Goal: Task Accomplishment & Management: Manage account settings

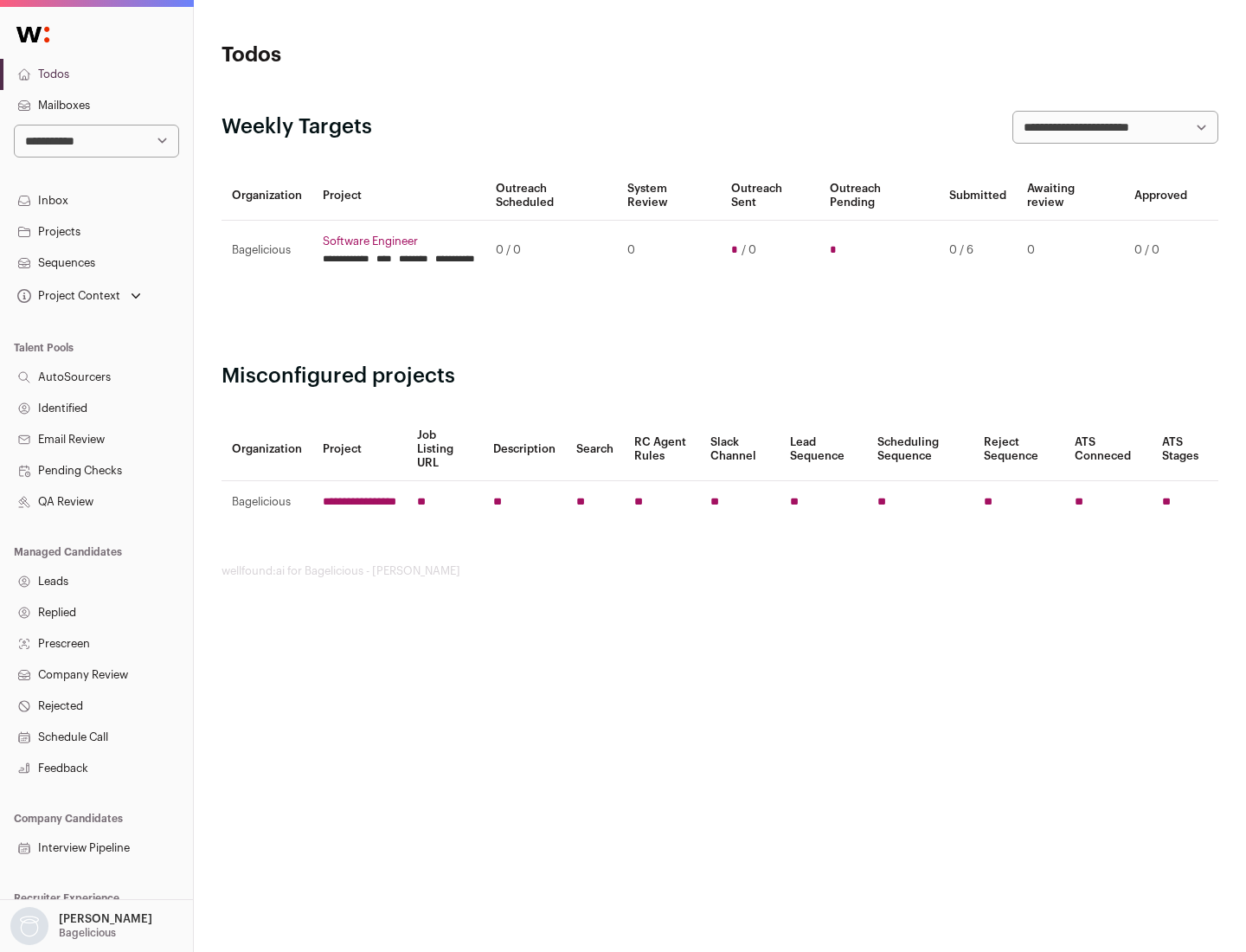
click at [96, 231] on link "Projects" at bounding box center [97, 232] width 193 height 31
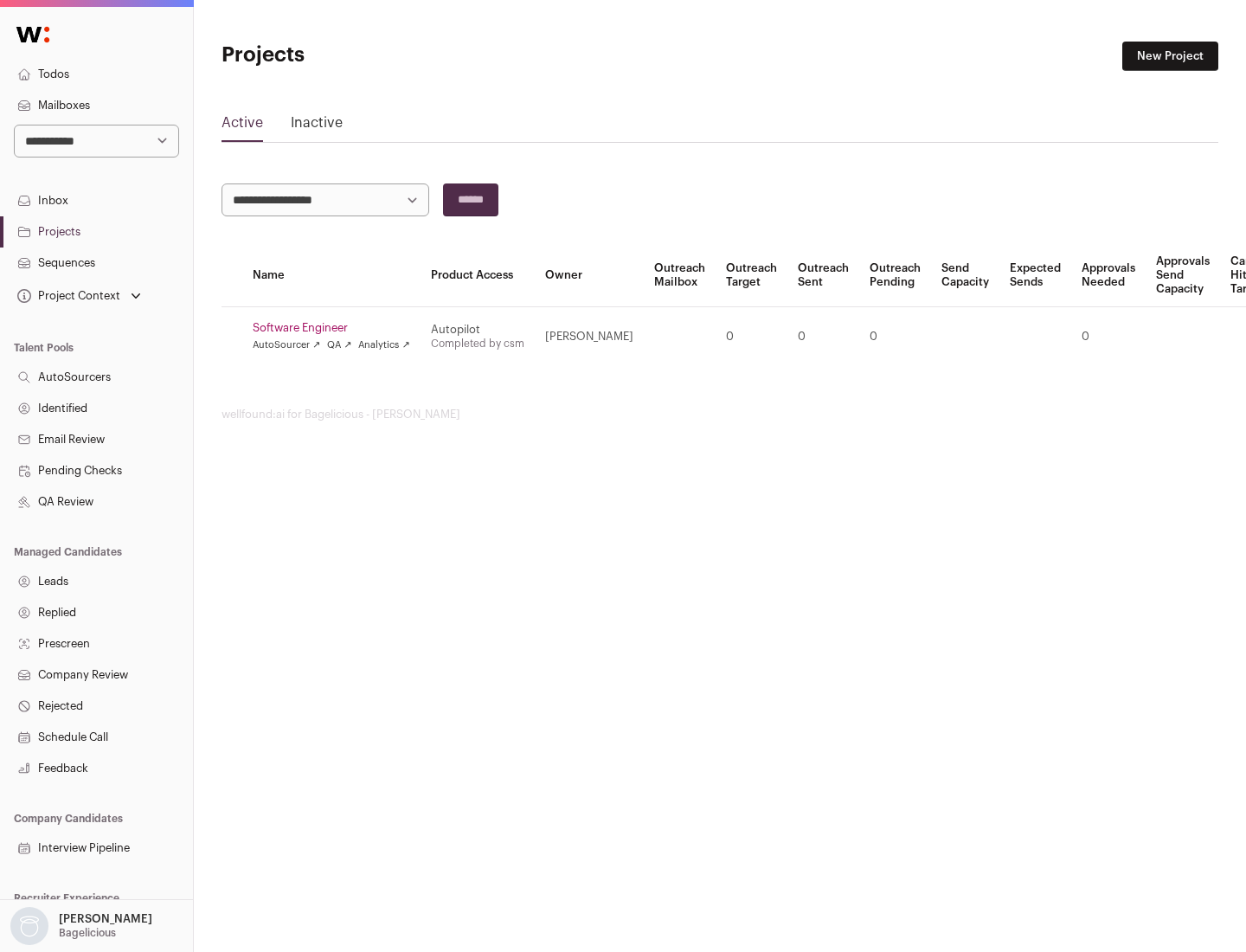
click at [336, 328] on link "Software Engineer" at bounding box center [331, 328] width 158 height 14
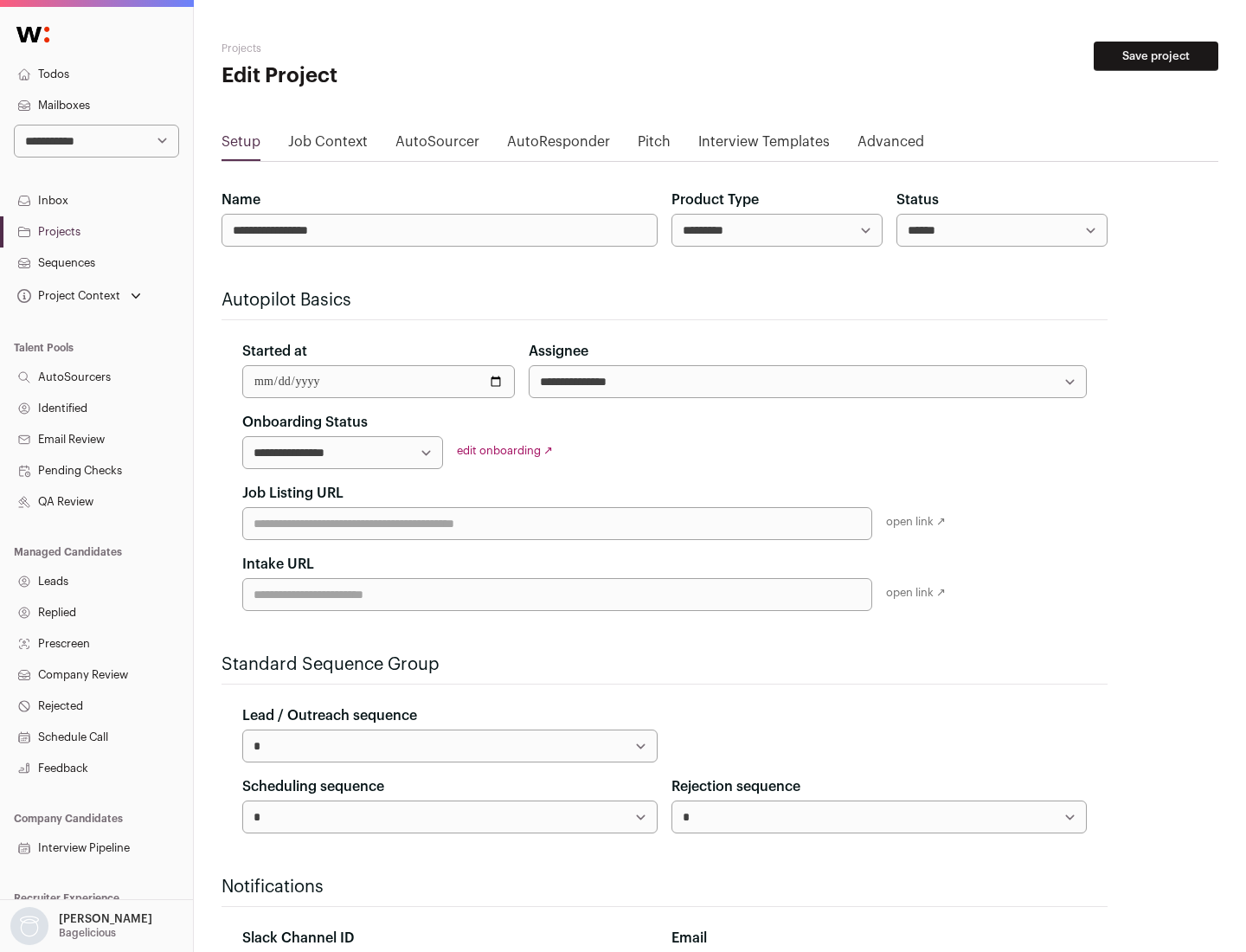
click at [1156, 56] on button "Save project" at bounding box center [1155, 56] width 125 height 29
